Goal: Navigation & Orientation: Find specific page/section

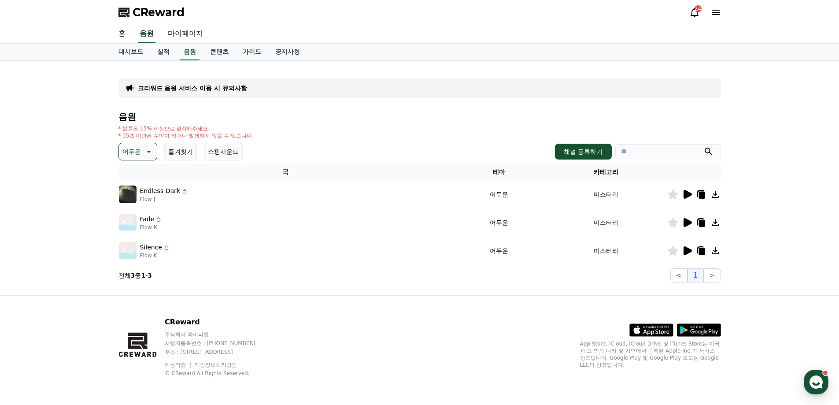
click at [183, 34] on link "마이페이지" at bounding box center [185, 34] width 49 height 18
select select "**********"
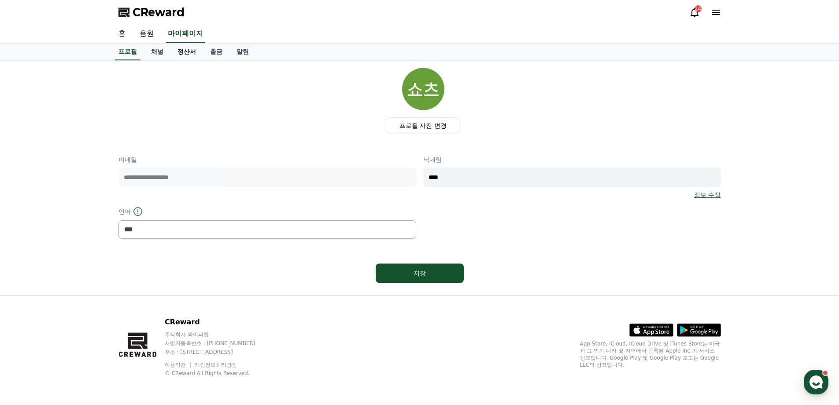
click at [190, 51] on link "정산서" at bounding box center [186, 52] width 33 height 17
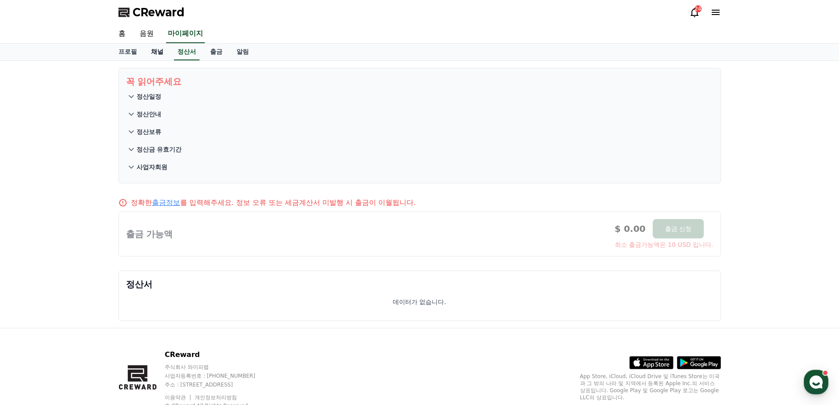
click at [160, 54] on link "채널" at bounding box center [157, 52] width 26 height 17
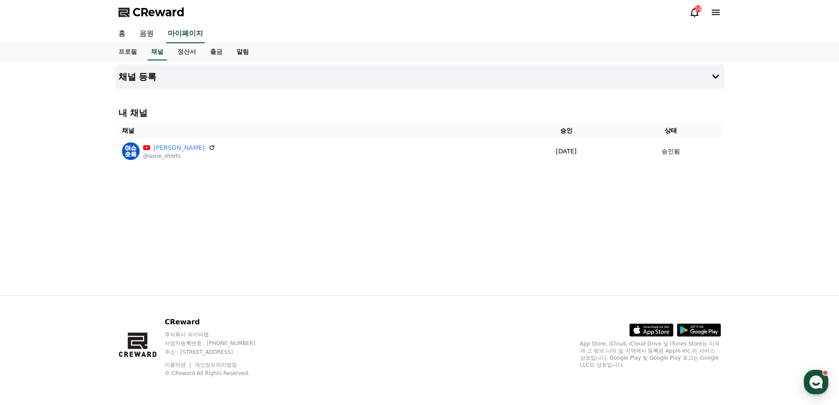
click at [240, 51] on link "알림" at bounding box center [242, 52] width 26 height 17
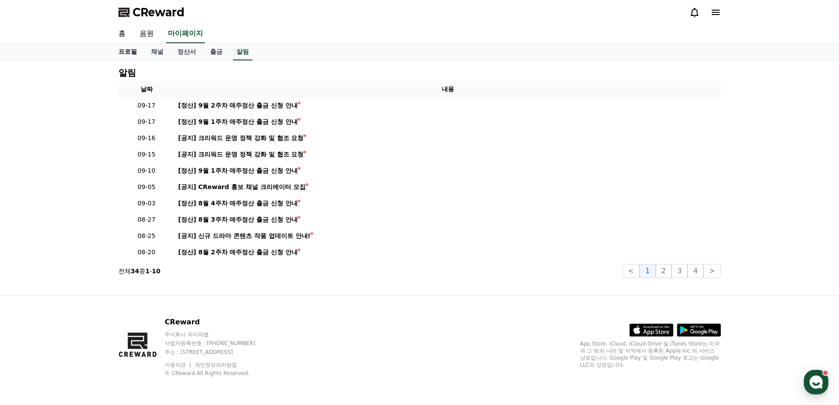
click at [130, 47] on link "프로필" at bounding box center [127, 52] width 33 height 17
select select "**********"
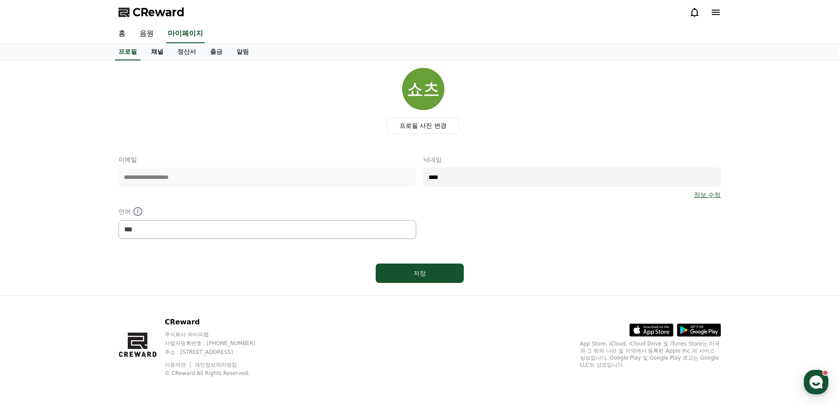
click at [150, 49] on link "채널" at bounding box center [157, 52] width 26 height 17
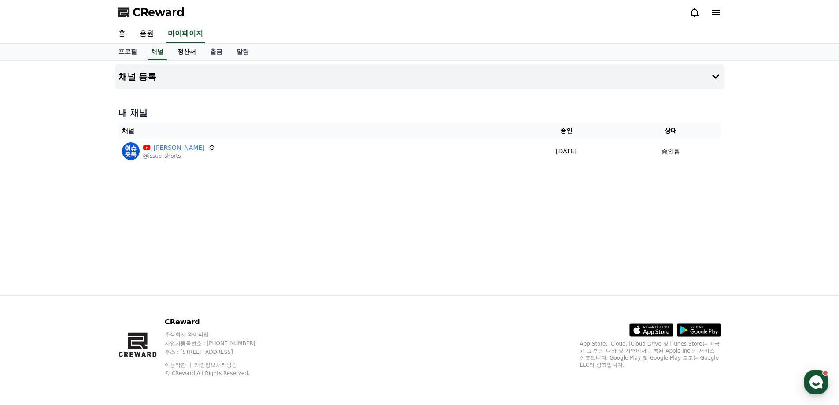
click at [184, 51] on link "정산서" at bounding box center [186, 52] width 33 height 17
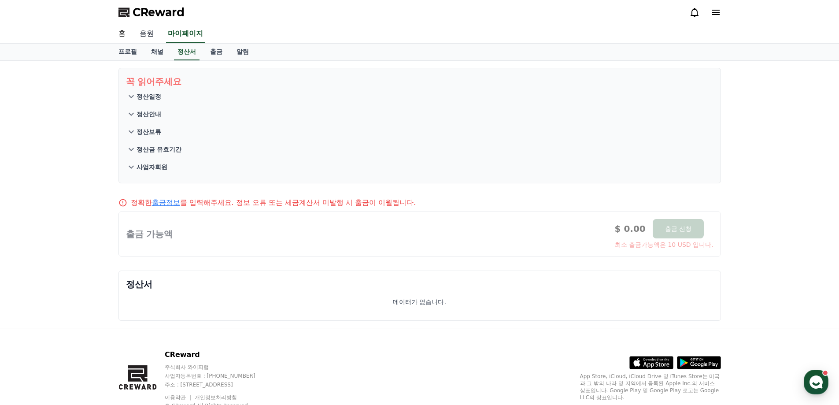
click at [151, 33] on link "음원" at bounding box center [147, 34] width 28 height 18
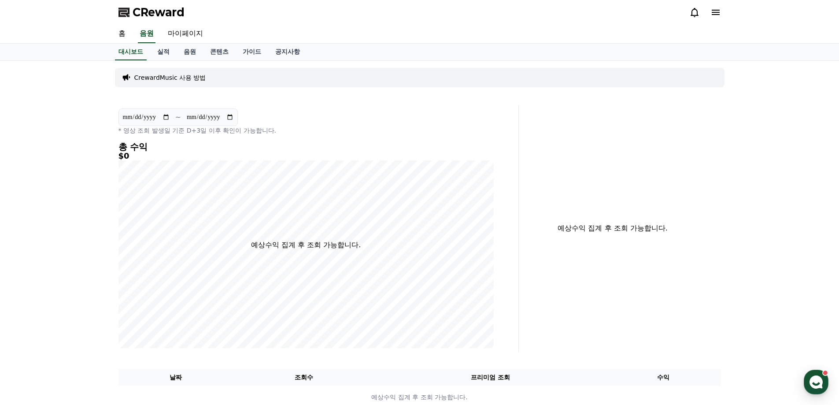
click at [140, 13] on span "CReward" at bounding box center [159, 12] width 52 height 14
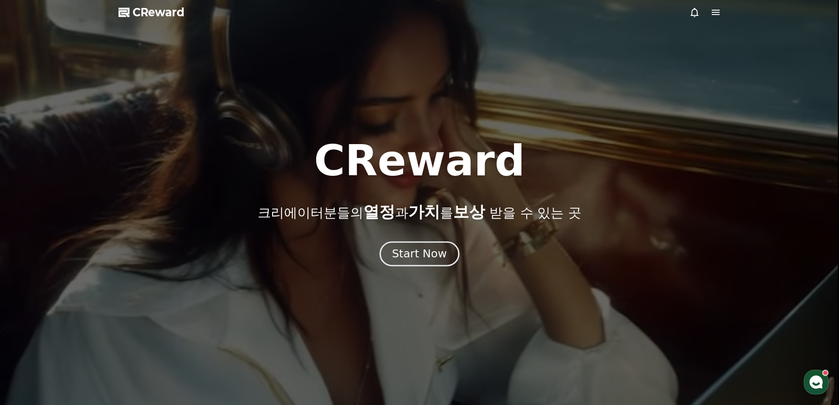
click at [415, 259] on div "Start Now" at bounding box center [419, 253] width 55 height 15
